Goal: Answer question/provide support: Share knowledge or assist other users

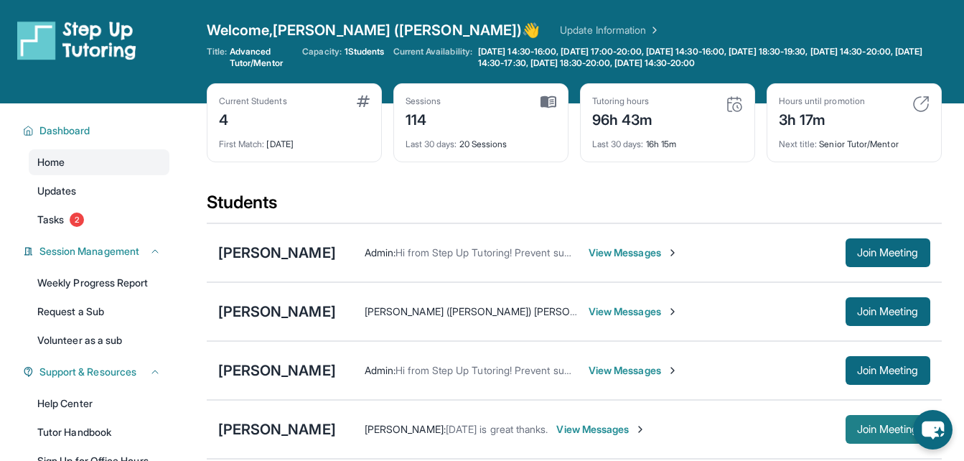
click at [861, 432] on span "Join Meeting" at bounding box center [888, 429] width 62 height 9
click at [286, 429] on div "[PERSON_NAME]" at bounding box center [277, 429] width 118 height 20
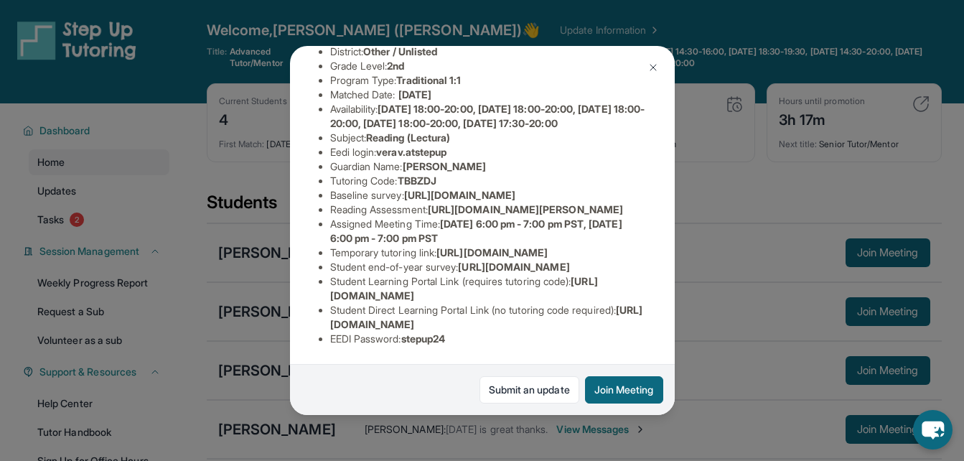
scroll to position [154, 0]
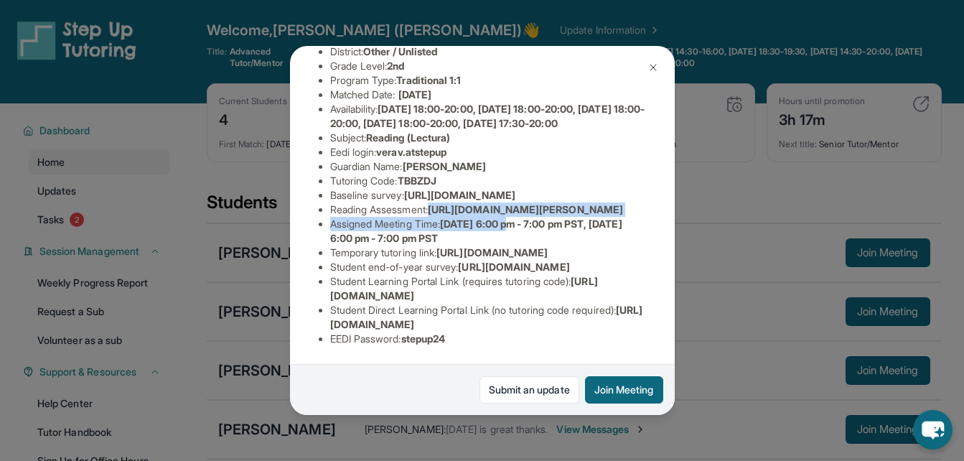
drag, startPoint x: 434, startPoint y: 274, endPoint x: 521, endPoint y: 321, distance: 98.5
click at [521, 321] on ul "Preferred Language of Guardian: English District: Other / Unlisted Grade Level:…" at bounding box center [482, 188] width 327 height 316
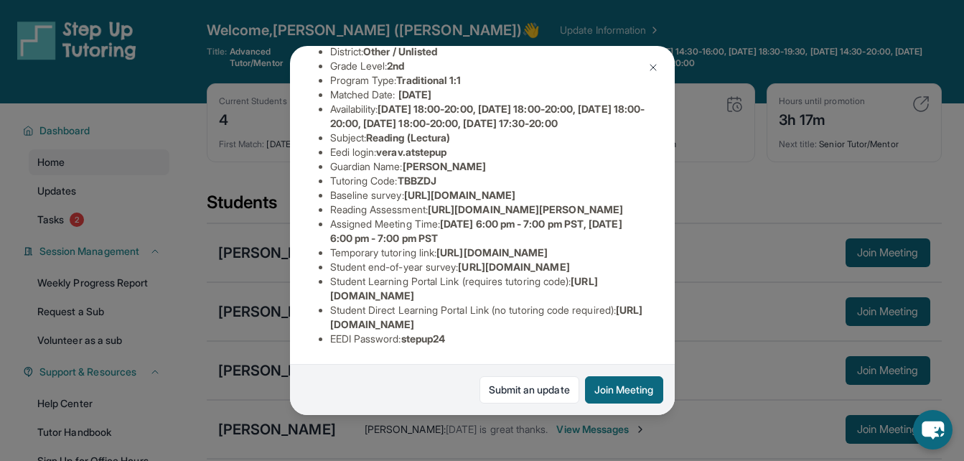
drag, startPoint x: 521, startPoint y: 321, endPoint x: 659, endPoint y: 346, distance: 140.0
click at [659, 346] on div "[PERSON_NAME] Guardian: [PERSON_NAME] Student Information [URL][DOMAIN_NAME] Pr…" at bounding box center [482, 230] width 385 height 369
drag, startPoint x: 435, startPoint y: 274, endPoint x: 643, endPoint y: 296, distance: 208.5
click at [643, 296] on div "[PERSON_NAME] Guardian: [PERSON_NAME] Student Information [URL][DOMAIN_NAME] Pr…" at bounding box center [482, 230] width 385 height 369
copy span "[URL][DOMAIN_NAME][PERSON_NAME]"
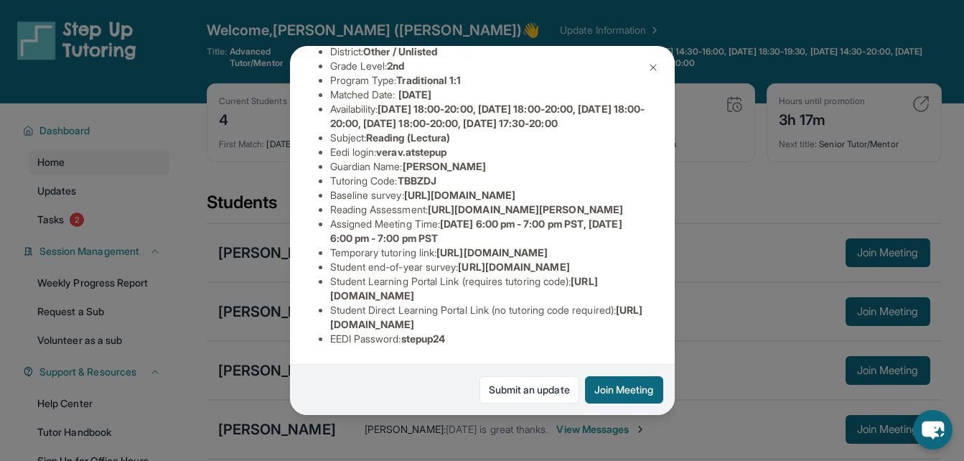
scroll to position [154, 525]
drag, startPoint x: 330, startPoint y: 230, endPoint x: 674, endPoint y: 260, distance: 345.0
click at [674, 260] on div "[PERSON_NAME] Guardian: [PERSON_NAME] Student Information [URL][DOMAIN_NAME] Pr…" at bounding box center [482, 230] width 385 height 369
copy span "[URL][DOMAIN_NAME]"
